Goal: Find specific page/section: Find specific page/section

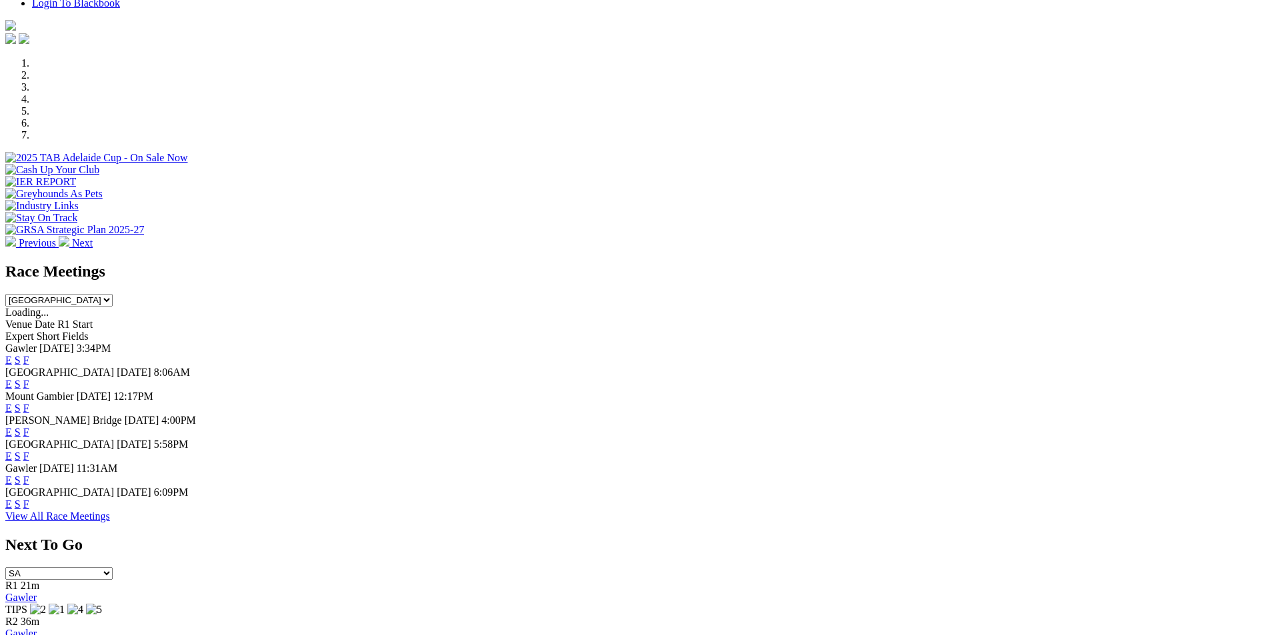
scroll to position [443, 0]
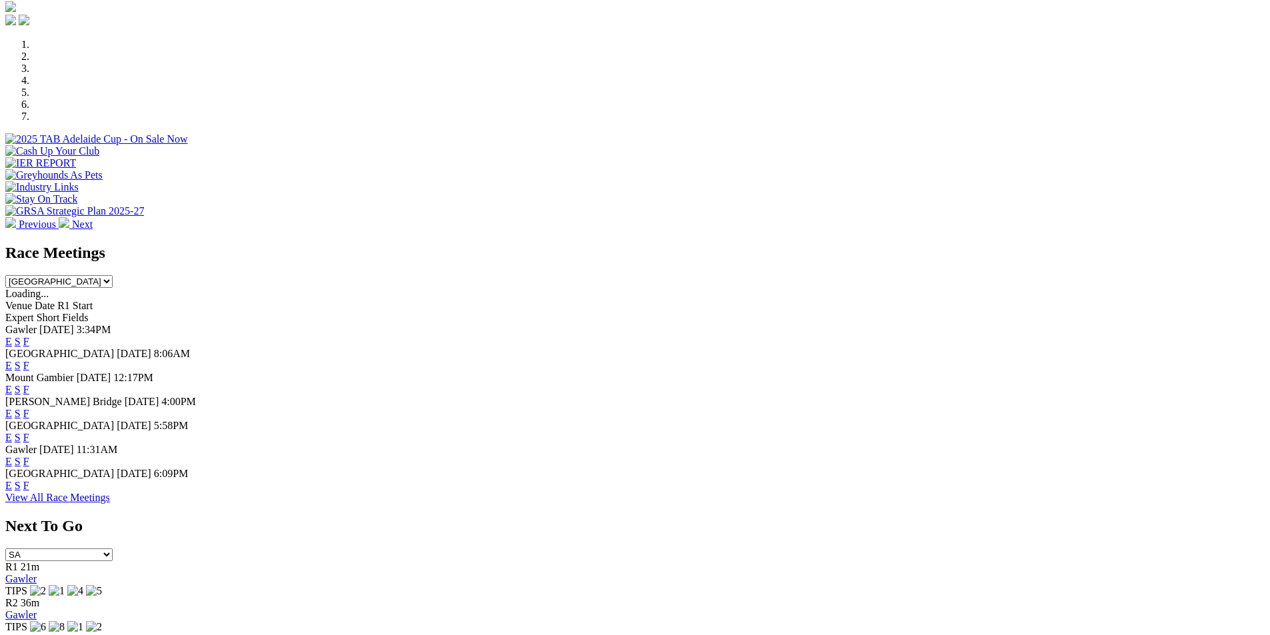
click at [29, 360] on link "F" at bounding box center [26, 365] width 6 height 11
